Goal: Task Accomplishment & Management: Complete application form

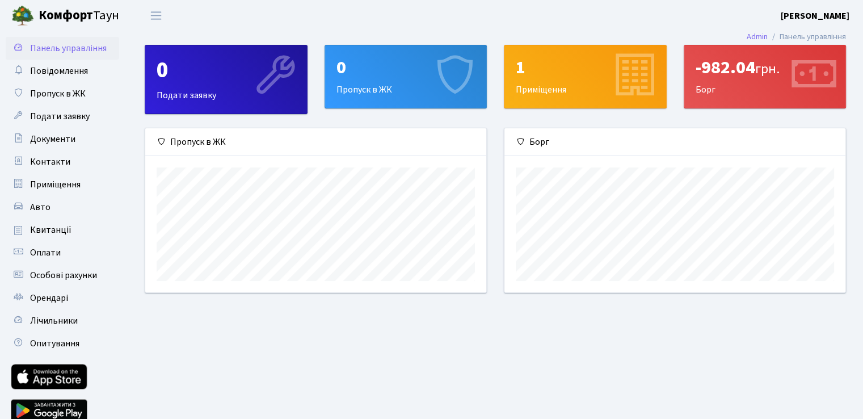
scroll to position [163, 340]
click at [55, 92] on span "Пропуск в ЖК" at bounding box center [58, 93] width 56 height 12
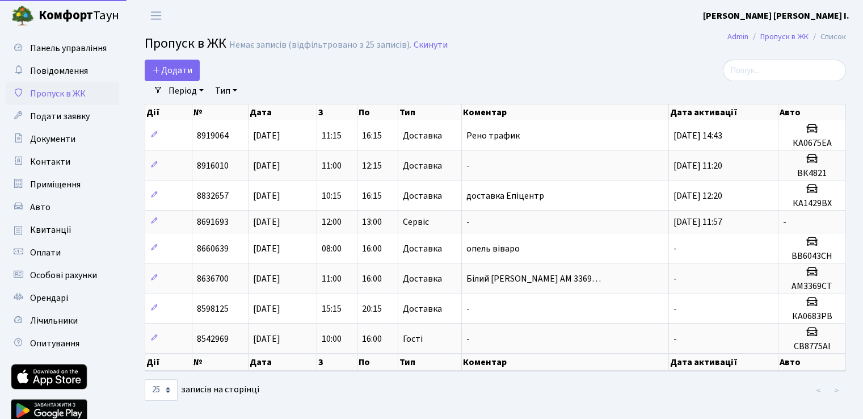
select select "25"
click at [174, 73] on span "Додати" at bounding box center [172, 70] width 40 height 12
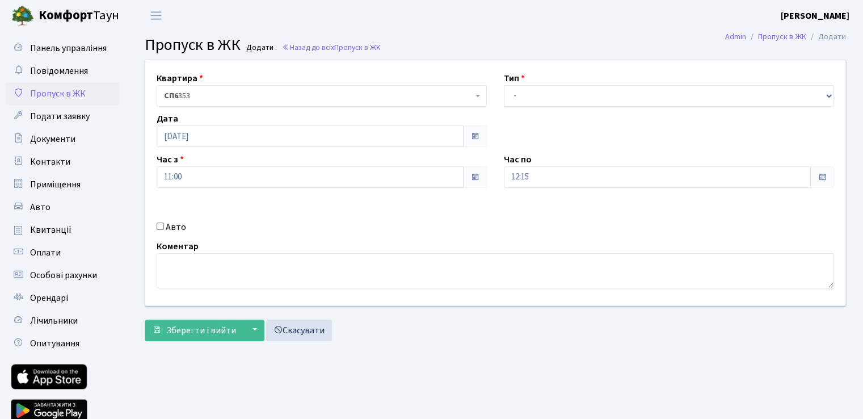
click at [819, 178] on span at bounding box center [822, 176] width 9 height 9
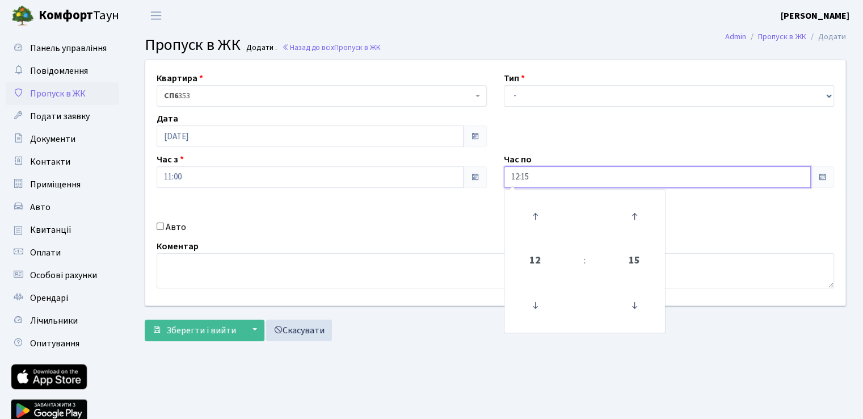
click at [616, 185] on input "12:15" at bounding box center [657, 177] width 307 height 22
click at [633, 214] on icon at bounding box center [634, 216] width 31 height 31
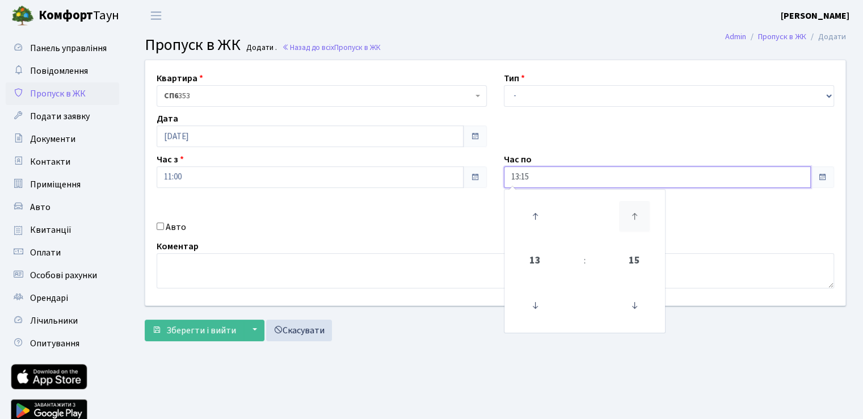
click at [633, 214] on icon at bounding box center [634, 216] width 31 height 31
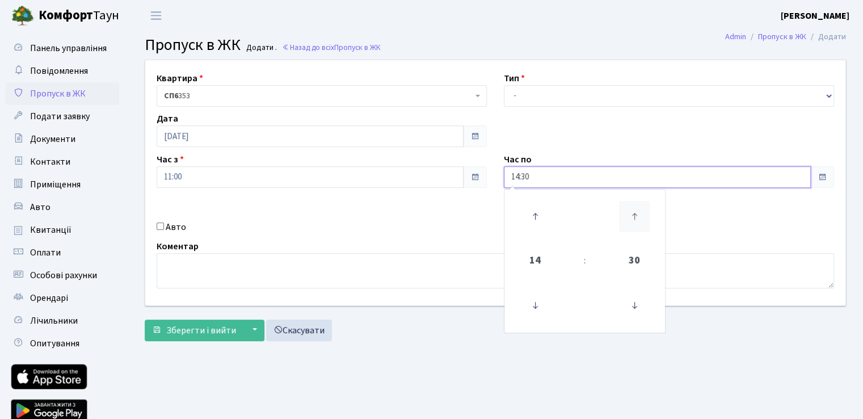
click at [633, 214] on icon at bounding box center [634, 216] width 31 height 31
click at [638, 302] on icon at bounding box center [634, 305] width 31 height 31
type input "15:00"
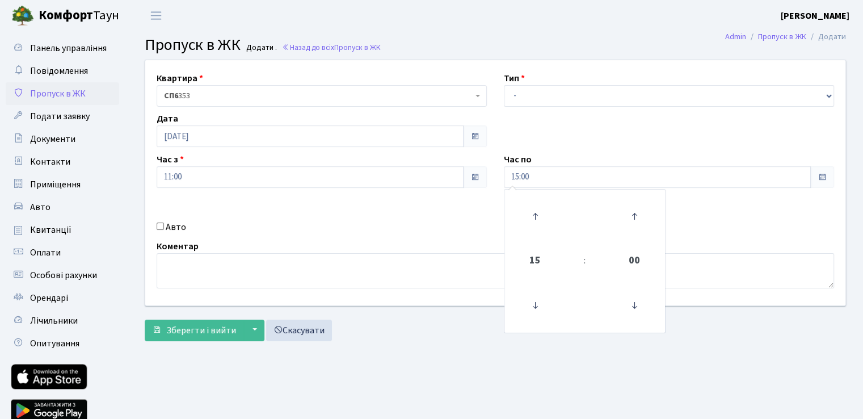
click at [658, 150] on div "Квартира <b>СП6</b>&nbsp;&nbsp;&nbsp;353 СП6 353 Тип - Доставка Таксі Гості Сер…" at bounding box center [495, 182] width 717 height 245
click at [163, 229] on input "Авто" at bounding box center [160, 225] width 7 height 7
checkbox input "true"
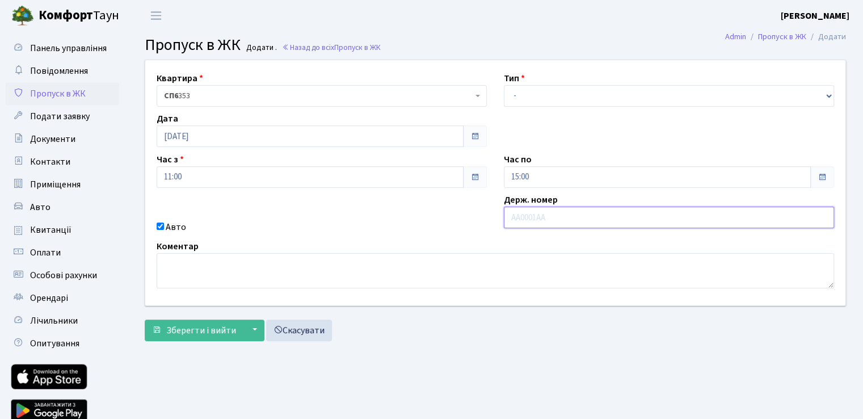
click at [549, 220] on input "text" at bounding box center [669, 218] width 330 height 22
paste input "Вс 45 18"
click at [520, 216] on input "Вс 45 18" at bounding box center [669, 218] width 330 height 22
type input "ВC4518ІО"
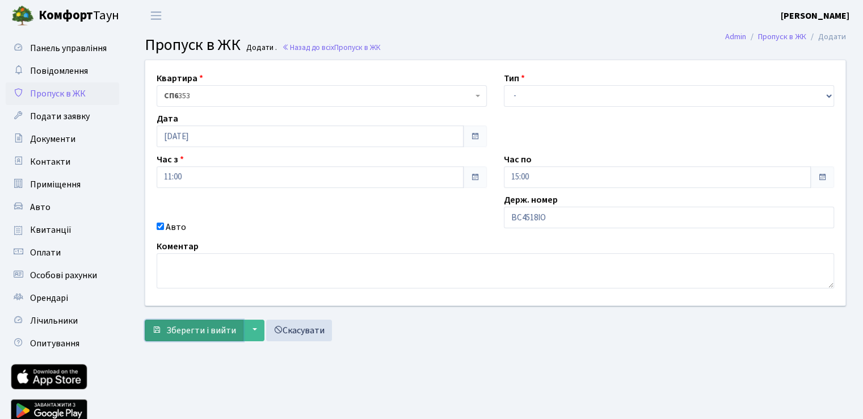
click at [201, 329] on span "Зберегти і вийти" at bounding box center [201, 330] width 70 height 12
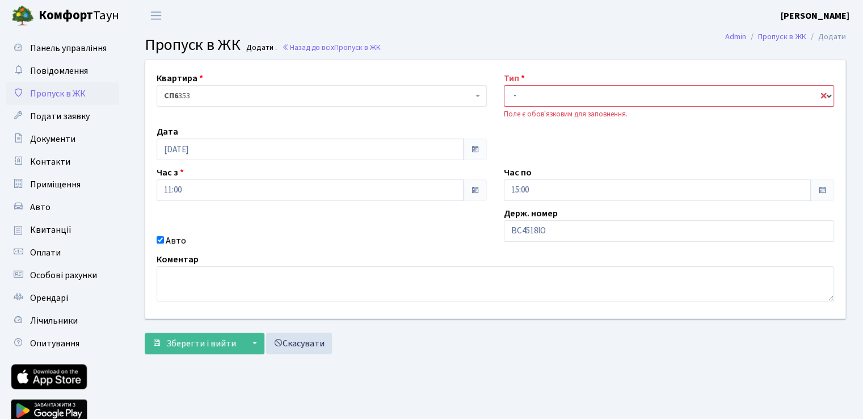
click at [561, 93] on select "- Доставка Таксі Гості Сервіс" at bounding box center [669, 96] width 330 height 22
select select "1"
click at [504, 85] on select "- Доставка Таксі Гості Сервіс" at bounding box center [669, 96] width 330 height 22
click at [214, 342] on span "Зберегти і вийти" at bounding box center [201, 343] width 70 height 12
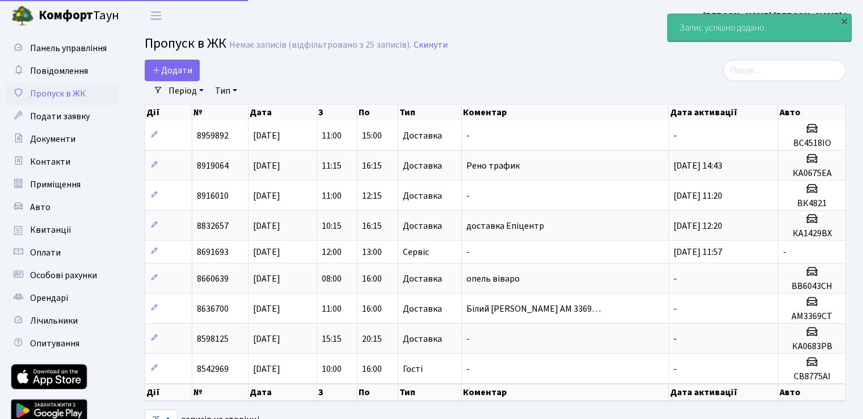
select select "25"
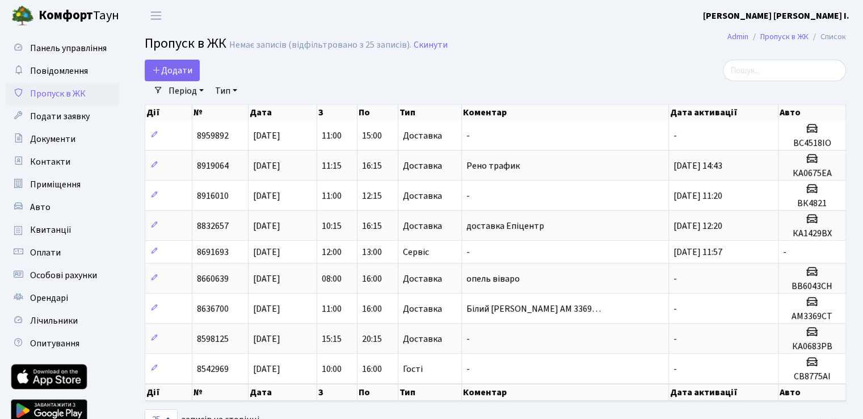
click at [562, 71] on div "Додати" at bounding box center [376, 71] width 462 height 22
